Goal: Task Accomplishment & Management: Manage account settings

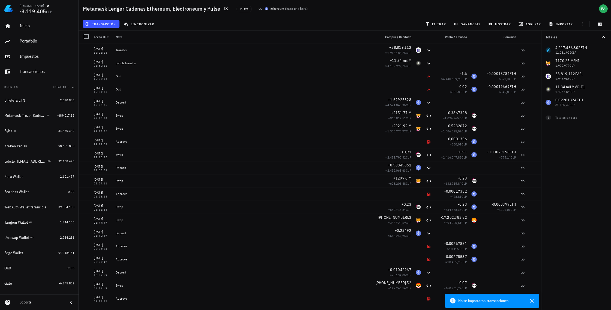
click at [304, 90] on div "4.217.486,802 ETN 11.081.922 CLP 7170,25 M SHI 1.970.977 CLP 38.819,112 PAAL 1.…" at bounding box center [576, 76] width 70 height 65
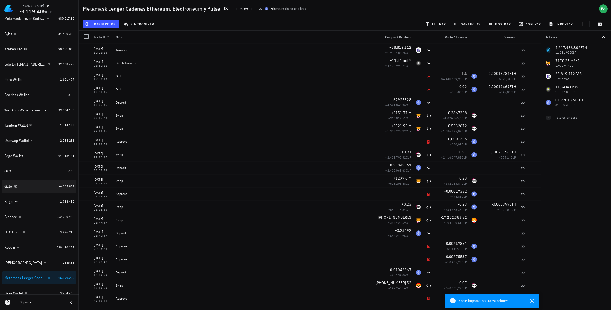
scroll to position [100, 0]
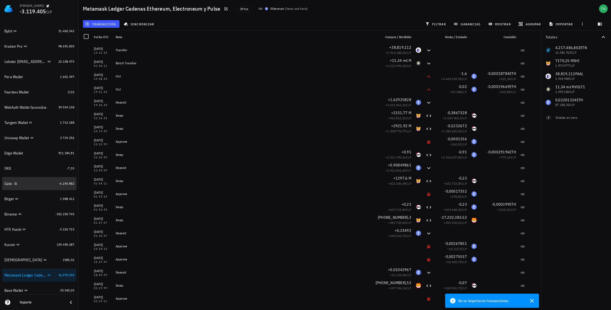
click at [7, 185] on div "Gate" at bounding box center [8, 184] width 8 height 5
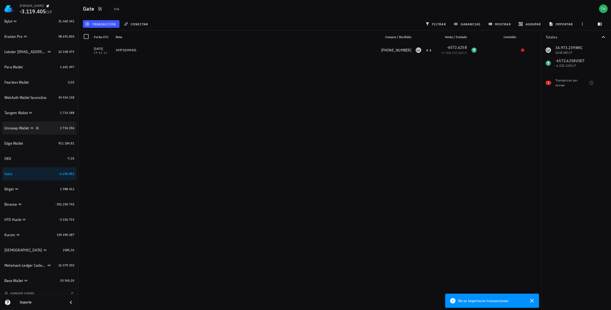
scroll to position [114, 0]
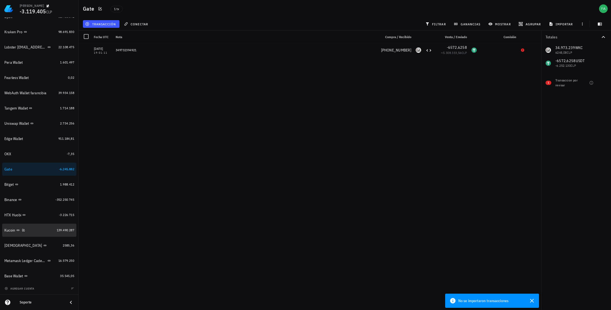
click at [42, 231] on div "Kucoin" at bounding box center [29, 230] width 50 height 5
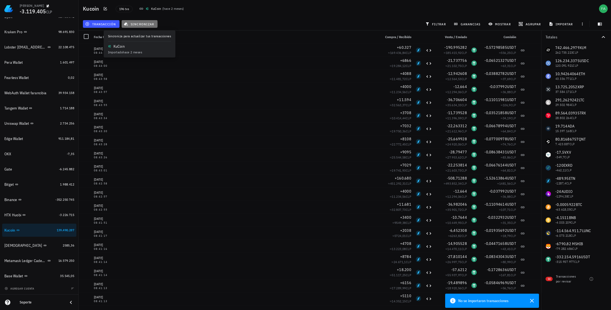
click at [145, 23] on span "sincronizar" at bounding box center [139, 24] width 29 height 4
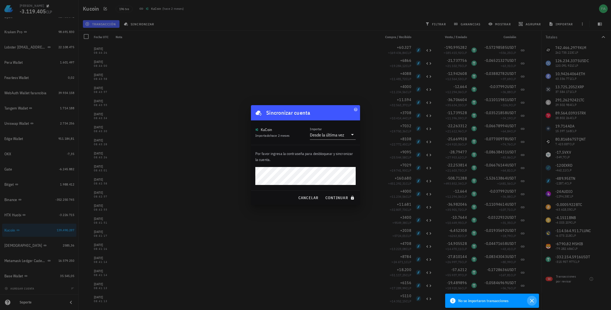
click at [304, 297] on icon "button" at bounding box center [531, 301] width 7 height 7
click at [304, 193] on button "continuar" at bounding box center [340, 198] width 35 height 10
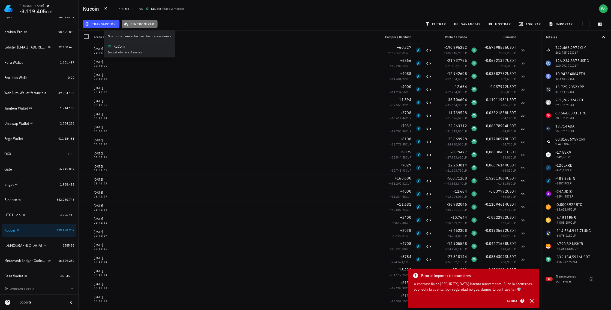
click at [140, 24] on span "sincronizar" at bounding box center [139, 24] width 29 height 4
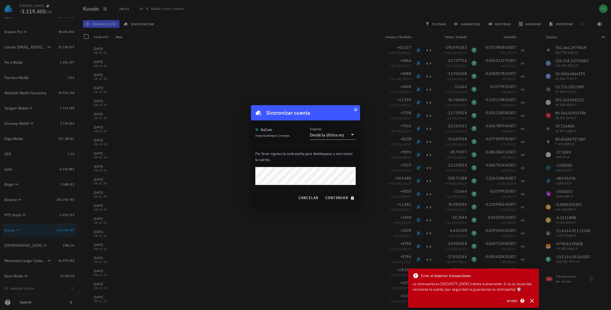
click at [304, 193] on button "continuar" at bounding box center [340, 198] width 35 height 10
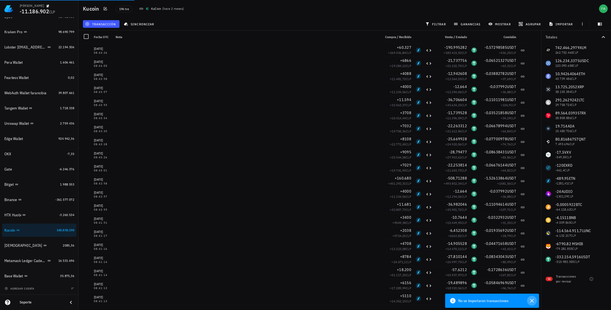
click at [304, 297] on icon "button" at bounding box center [531, 301] width 7 height 7
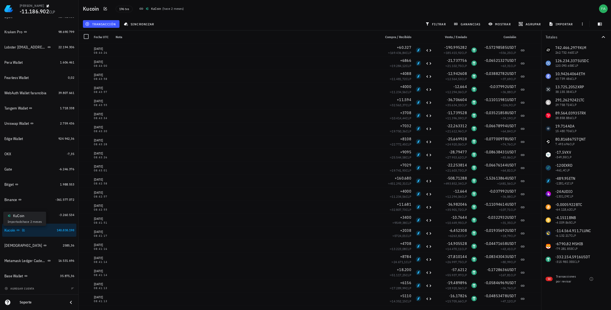
click at [18, 230] on icon at bounding box center [18, 230] width 3 height 1
click at [141, 9] on icon at bounding box center [141, 9] width 4 height 4
click at [153, 9] on div "KuCoin" at bounding box center [156, 8] width 10 height 5
click at [170, 9] on span "hace 2 meses" at bounding box center [172, 9] width 19 height 4
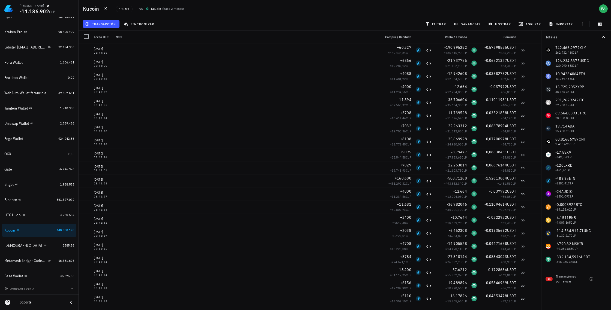
click at [146, 9] on img at bounding box center [147, 8] width 3 height 3
